Goal: Book appointment/travel/reservation

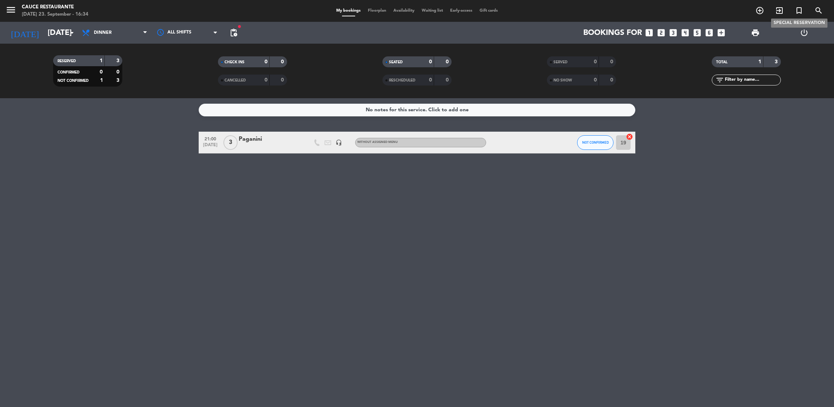
click at [799, 13] on icon "turned_in_not" at bounding box center [799, 10] width 9 height 9
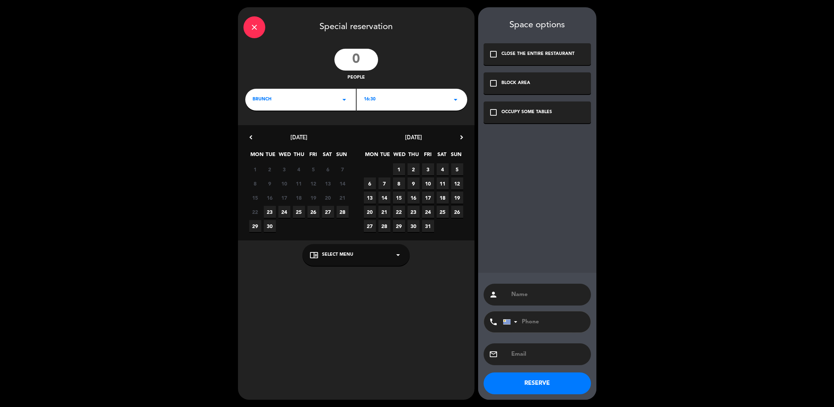
click at [363, 65] on input "number" at bounding box center [356, 60] width 44 height 22
type input "22"
click at [413, 185] on span "9" at bounding box center [413, 184] width 12 height 12
click at [551, 293] on input "text" at bounding box center [547, 295] width 75 height 10
type input "[PERSON_NAME]"
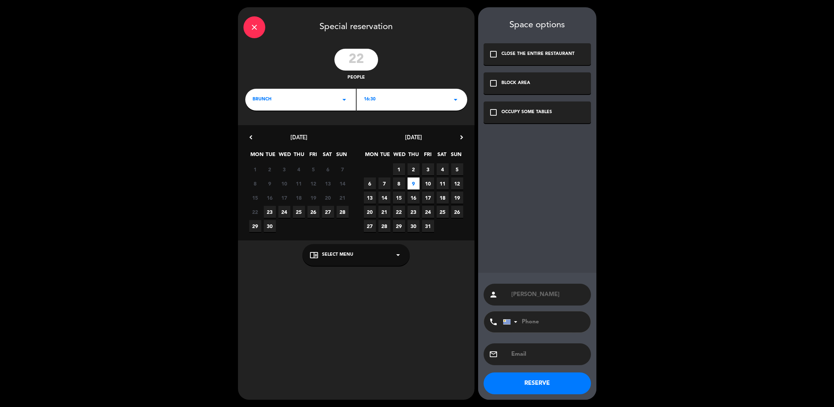
click at [536, 329] on input "tel" at bounding box center [543, 321] width 80 height 21
type input "091887555"
click at [538, 102] on div "check_box_outline_blank OCCUPY SOME TABLES" at bounding box center [536, 112] width 107 height 22
click at [530, 378] on button "RESERVE" at bounding box center [536, 384] width 107 height 22
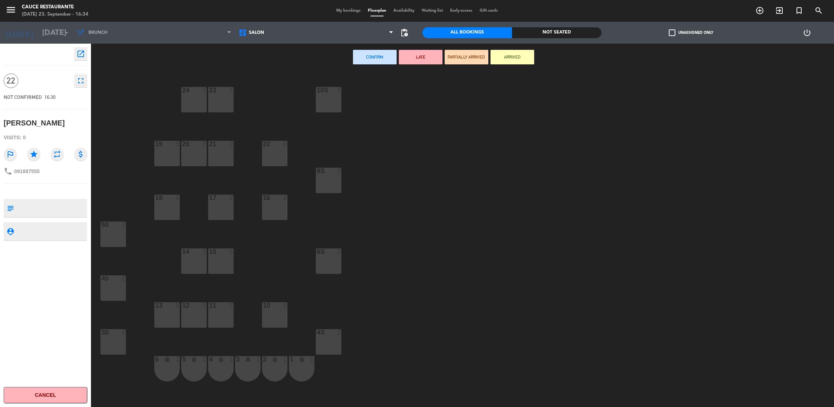
click at [281, 312] on div "10 6" at bounding box center [274, 314] width 25 height 25
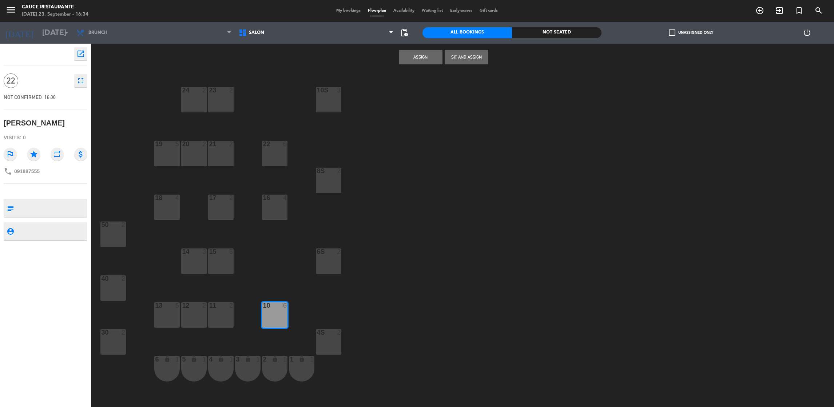
click at [226, 311] on div "11 2" at bounding box center [220, 314] width 25 height 25
click at [169, 305] on div at bounding box center [167, 305] width 12 height 7
click at [182, 306] on div "12" at bounding box center [182, 305] width 12 height 7
click at [411, 56] on button "Assign" at bounding box center [421, 57] width 44 height 15
